Goal: Task Accomplishment & Management: Complete application form

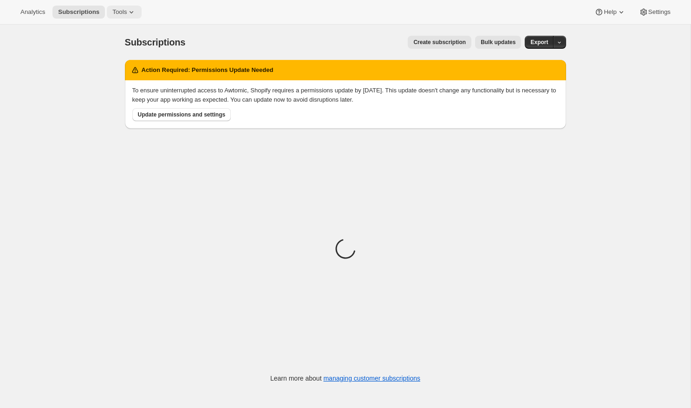
click at [130, 16] on icon at bounding box center [131, 11] width 9 height 9
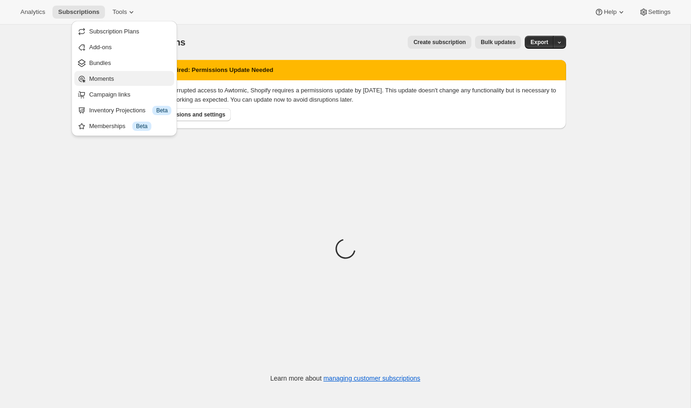
click at [130, 76] on span "Moments" at bounding box center [130, 78] width 82 height 9
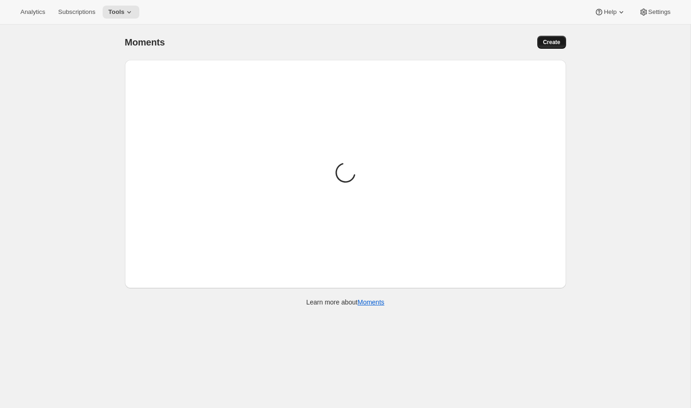
click at [559, 39] on span "Create" at bounding box center [551, 42] width 17 height 7
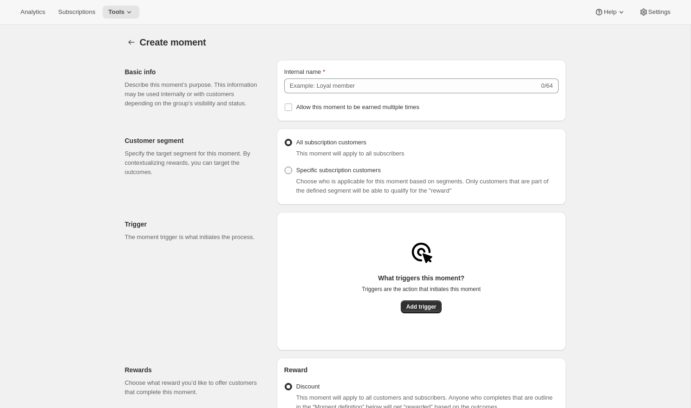
click at [358, 172] on span "Specific subscription customers" at bounding box center [338, 170] width 84 height 7
click at [285, 167] on input "Specific subscription customers" at bounding box center [285, 167] width 0 height 0
radio input "true"
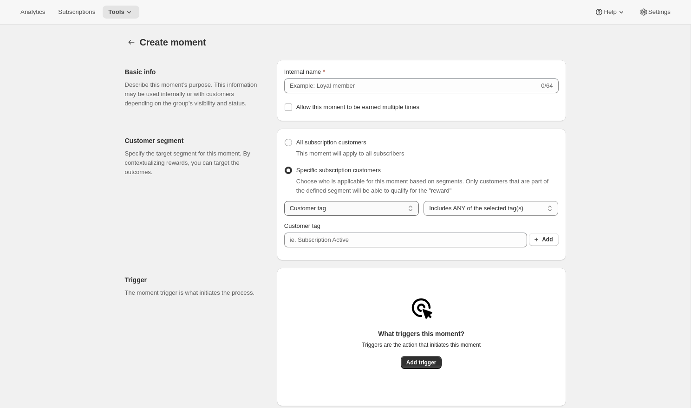
click at [359, 215] on select "Customer tag Subscription" at bounding box center [351, 208] width 135 height 15
click at [284, 205] on select "Customer tag Subscription" at bounding box center [351, 208] width 135 height 15
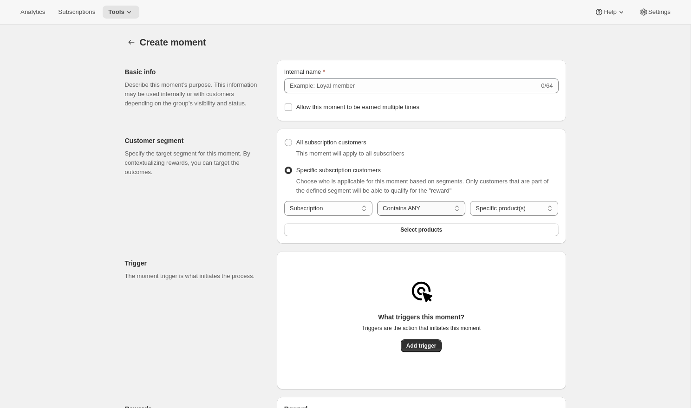
click at [435, 213] on select "Contains ANY Contains ALL Contains ONLY Does not contain ANY" at bounding box center [421, 208] width 88 height 15
click at [331, 212] on select "Customer tag Subscription" at bounding box center [328, 208] width 88 height 15
select select "tag"
click at [284, 205] on select "Customer tag Subscription" at bounding box center [328, 208] width 88 height 15
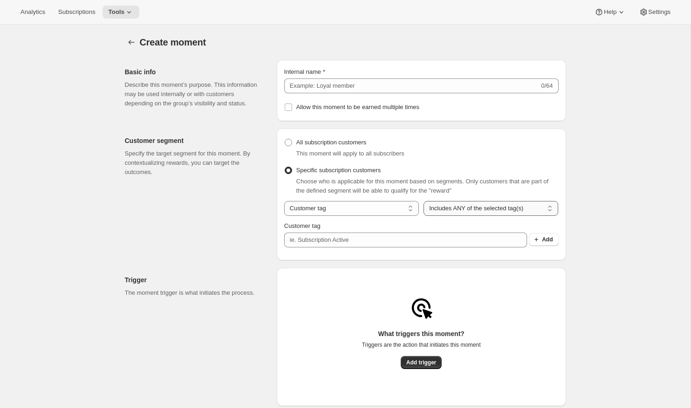
click at [473, 213] on select "Includes ANY of the selected tag(s) Includes ALL of the selected tag(s) Include…" at bounding box center [490, 208] width 135 height 15
